Goal: Transaction & Acquisition: Obtain resource

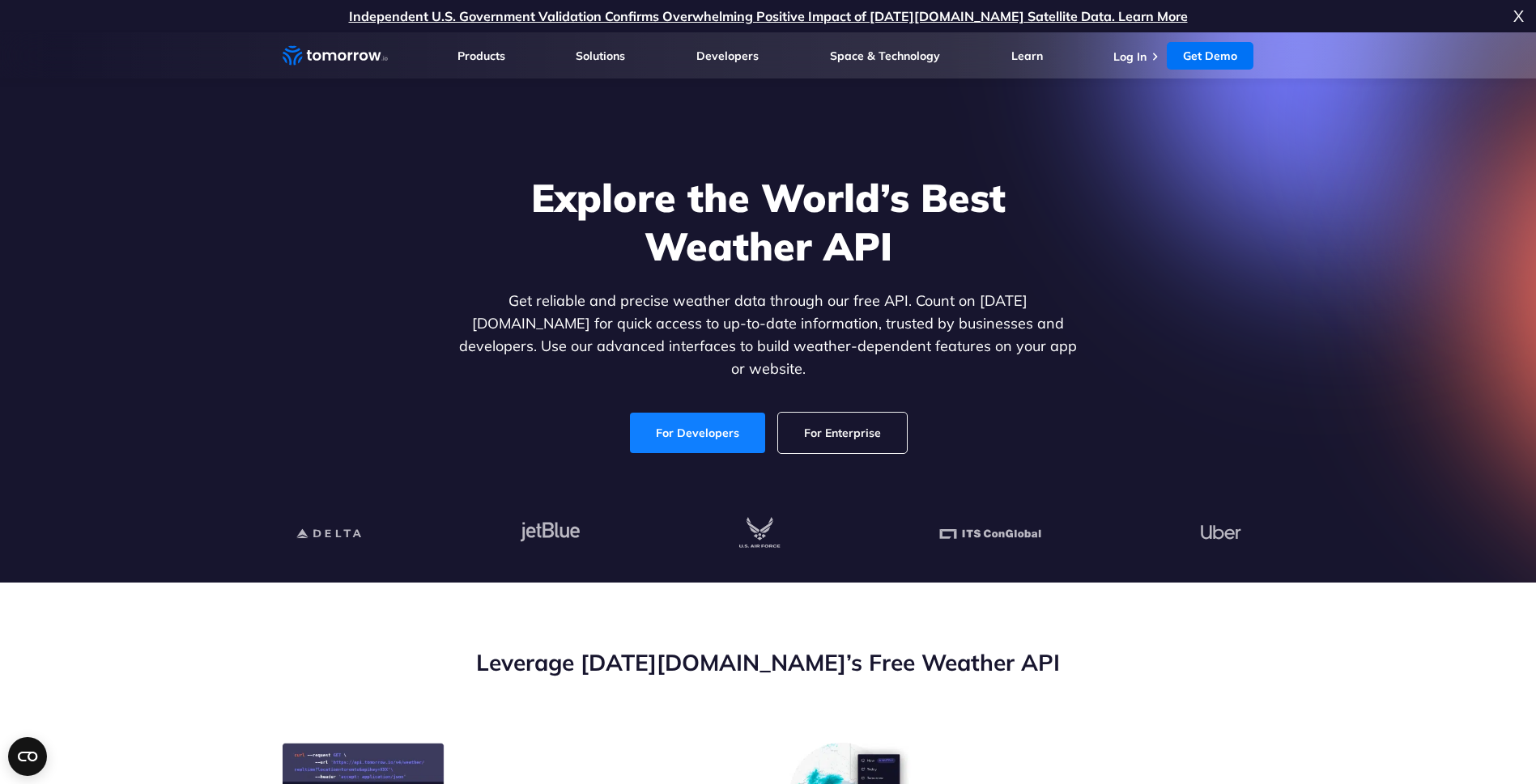
click at [695, 420] on link "For Developers" at bounding box center [697, 433] width 135 height 40
click at [1225, 55] on link "Get Demo" at bounding box center [1209, 56] width 86 height 28
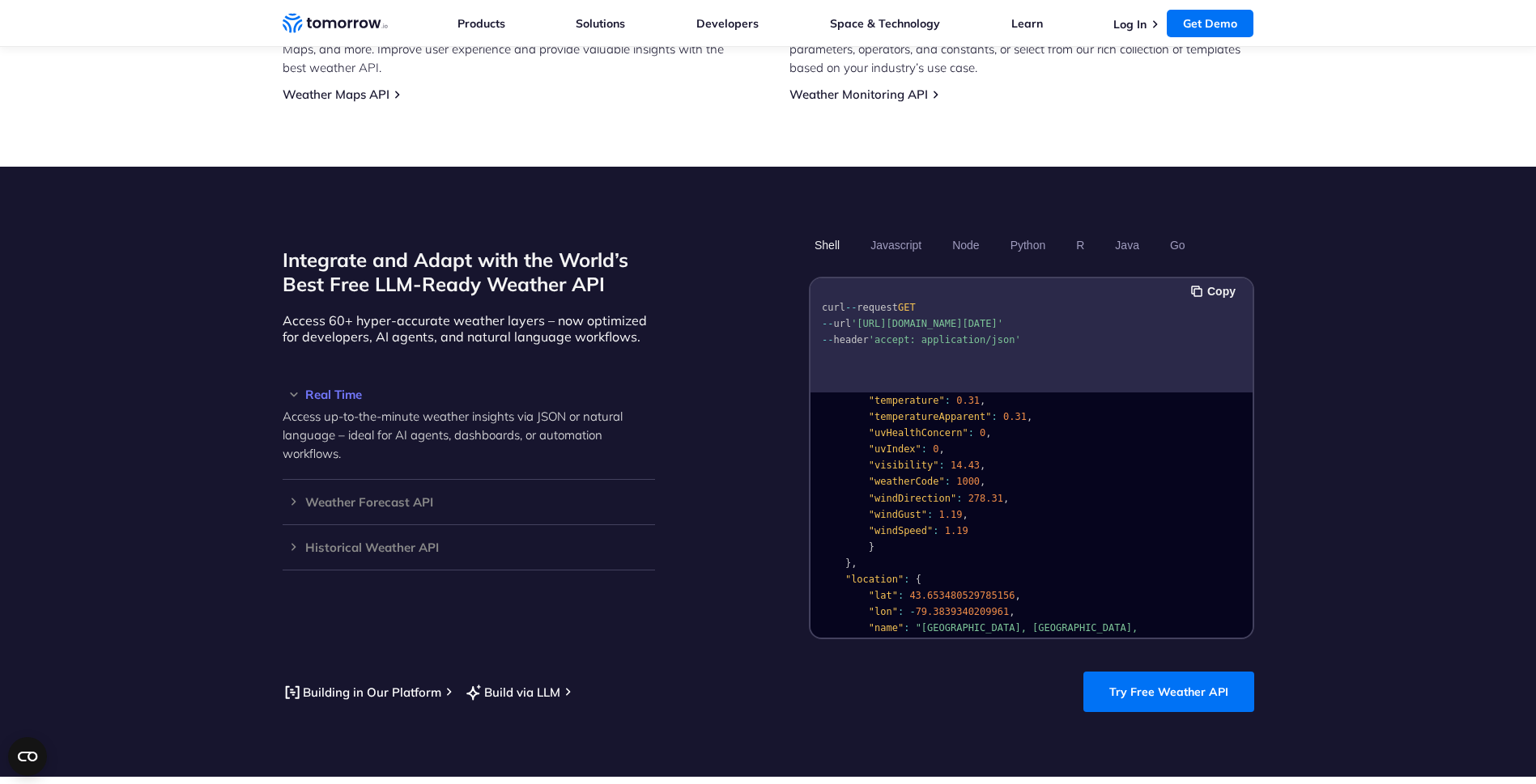
scroll to position [277, 0]
click at [1163, 681] on link "Try Free Weather API" at bounding box center [1169, 692] width 171 height 40
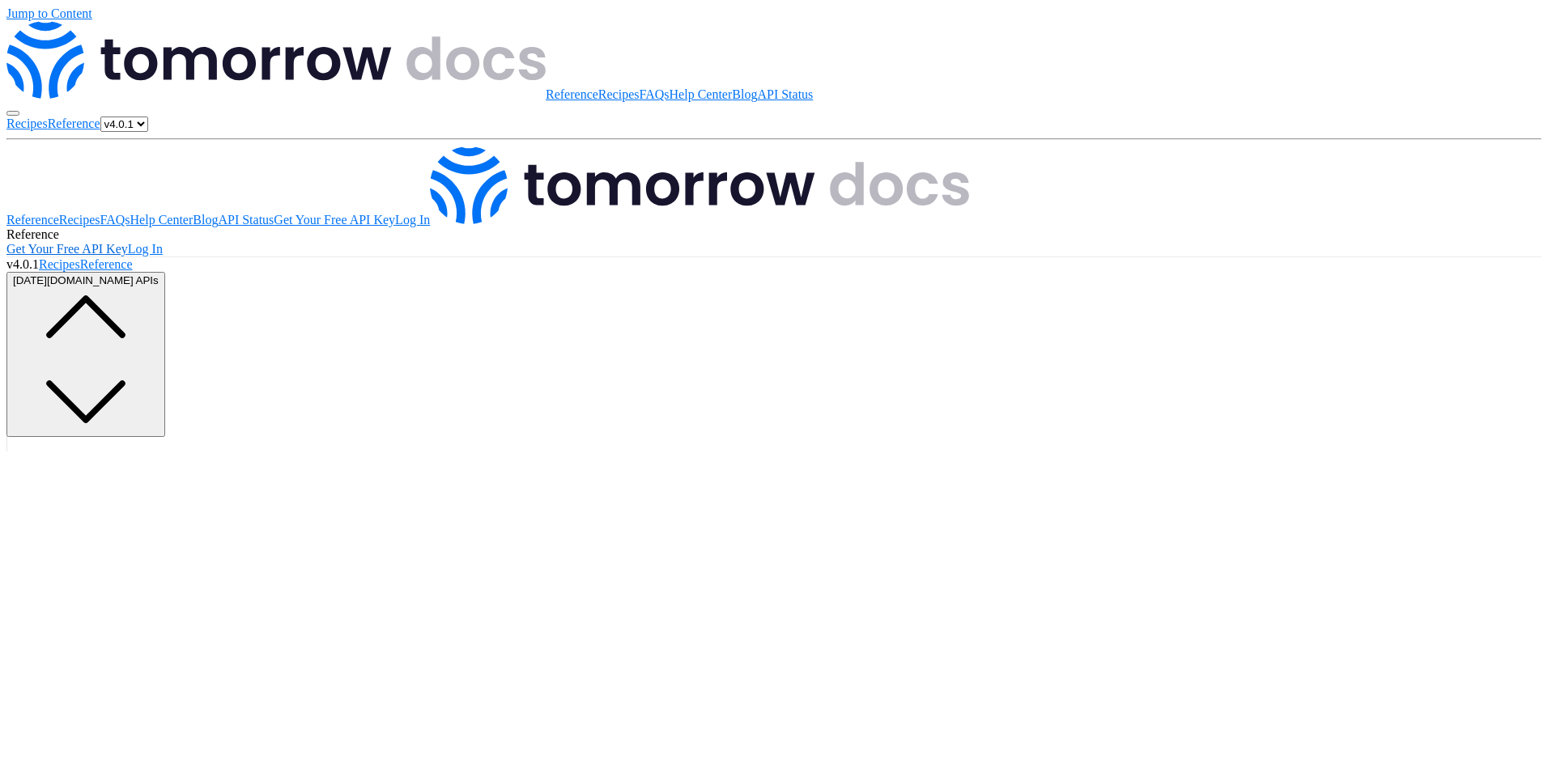
click at [128, 242] on link "Get Your Free API Key" at bounding box center [66, 249] width 121 height 14
